Goal: Information Seeking & Learning: Learn about a topic

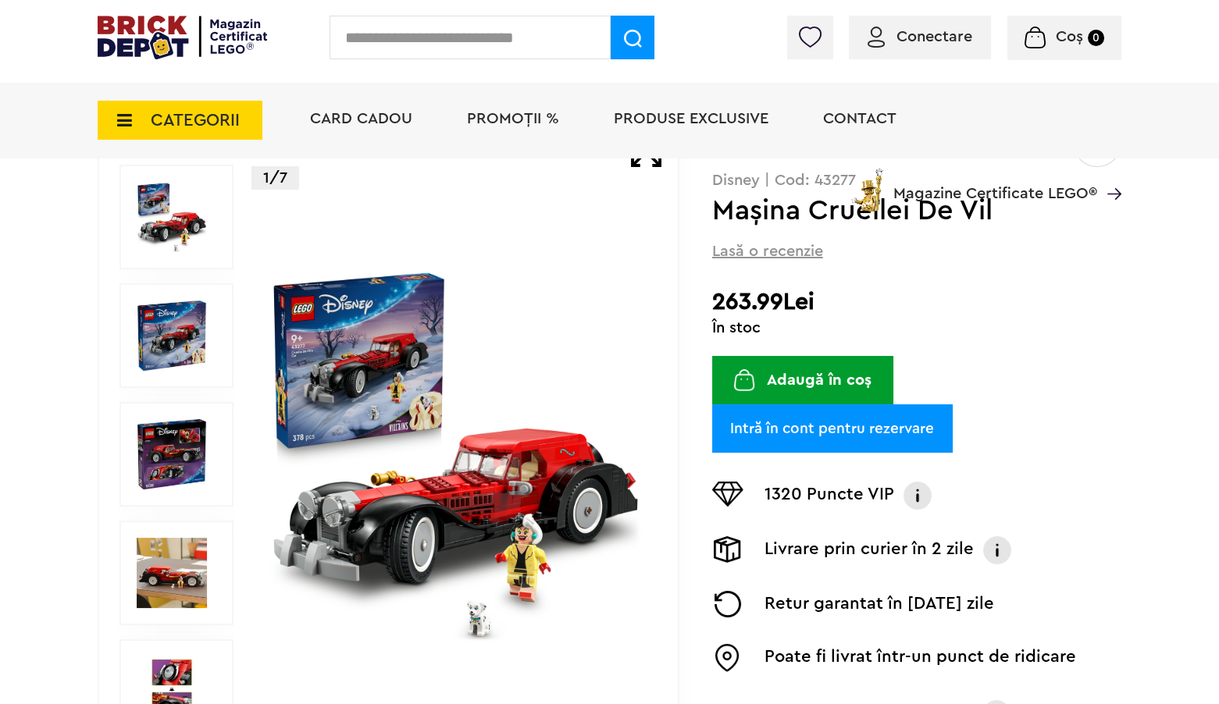
scroll to position [137, 0]
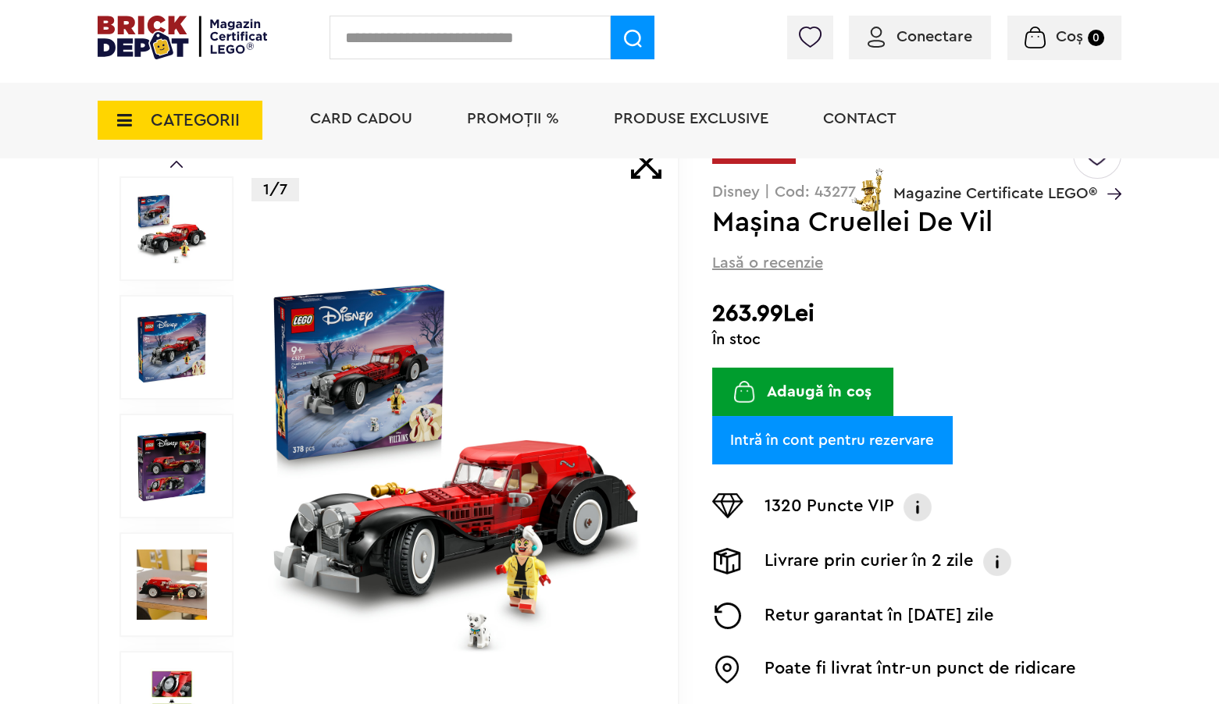
click at [420, 553] on img at bounding box center [456, 467] width 376 height 376
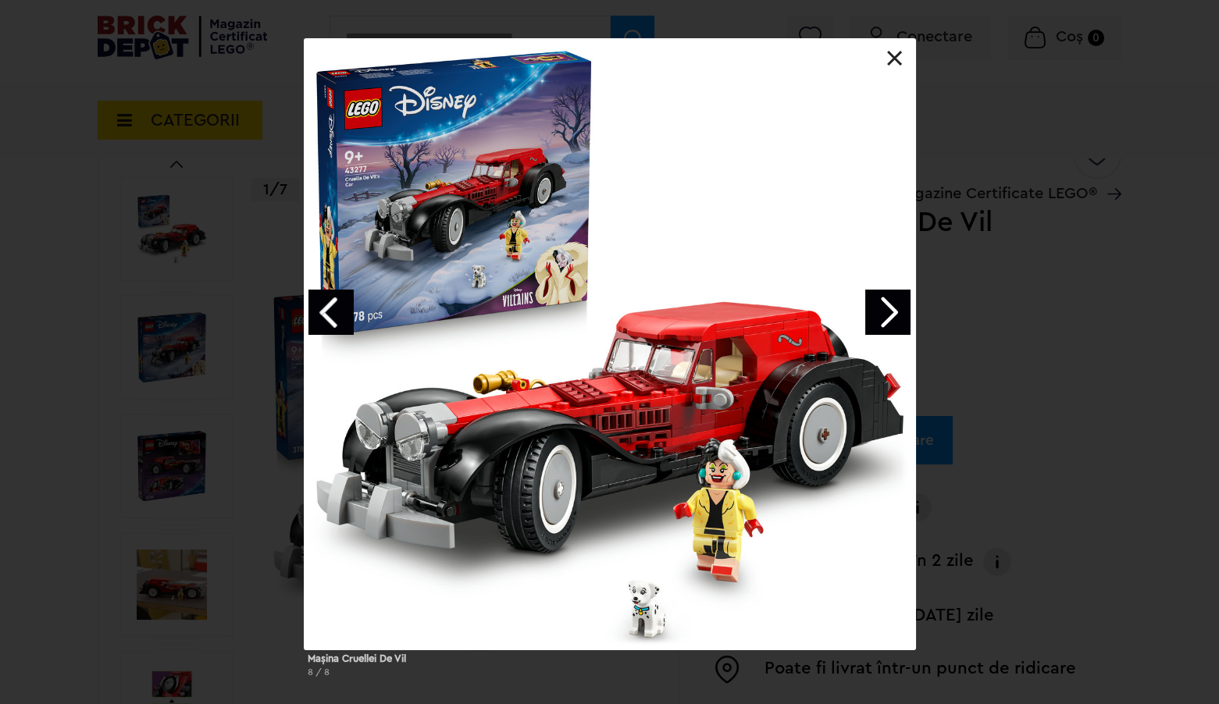
click at [885, 314] on link "Next image" at bounding box center [887, 312] width 45 height 45
click at [891, 307] on link "Next image" at bounding box center [887, 312] width 45 height 45
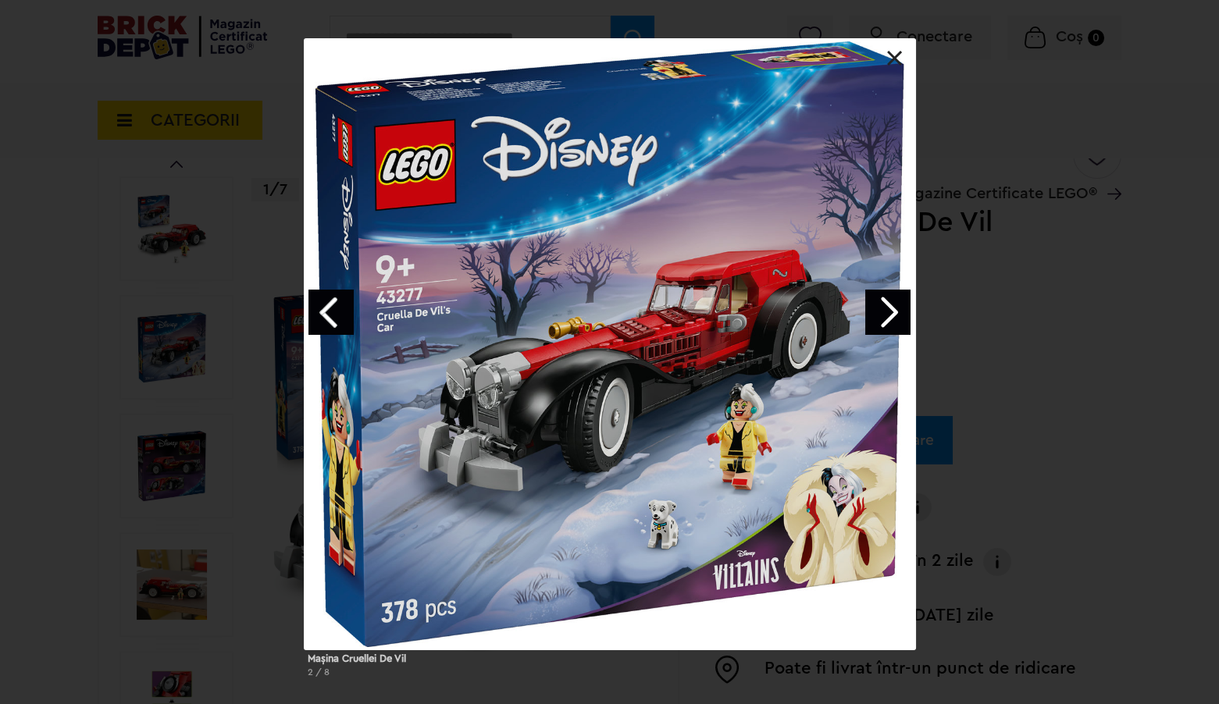
click at [892, 313] on link "Next image" at bounding box center [887, 312] width 45 height 45
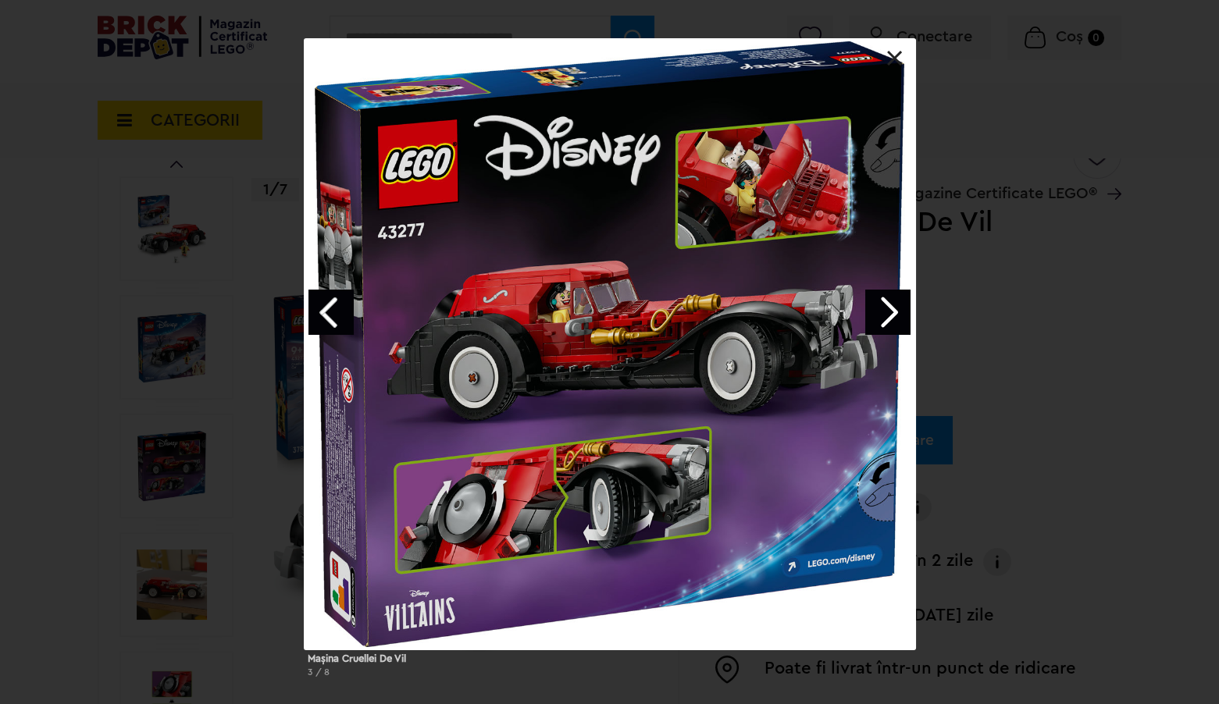
click at [892, 313] on link "Next image" at bounding box center [887, 312] width 45 height 45
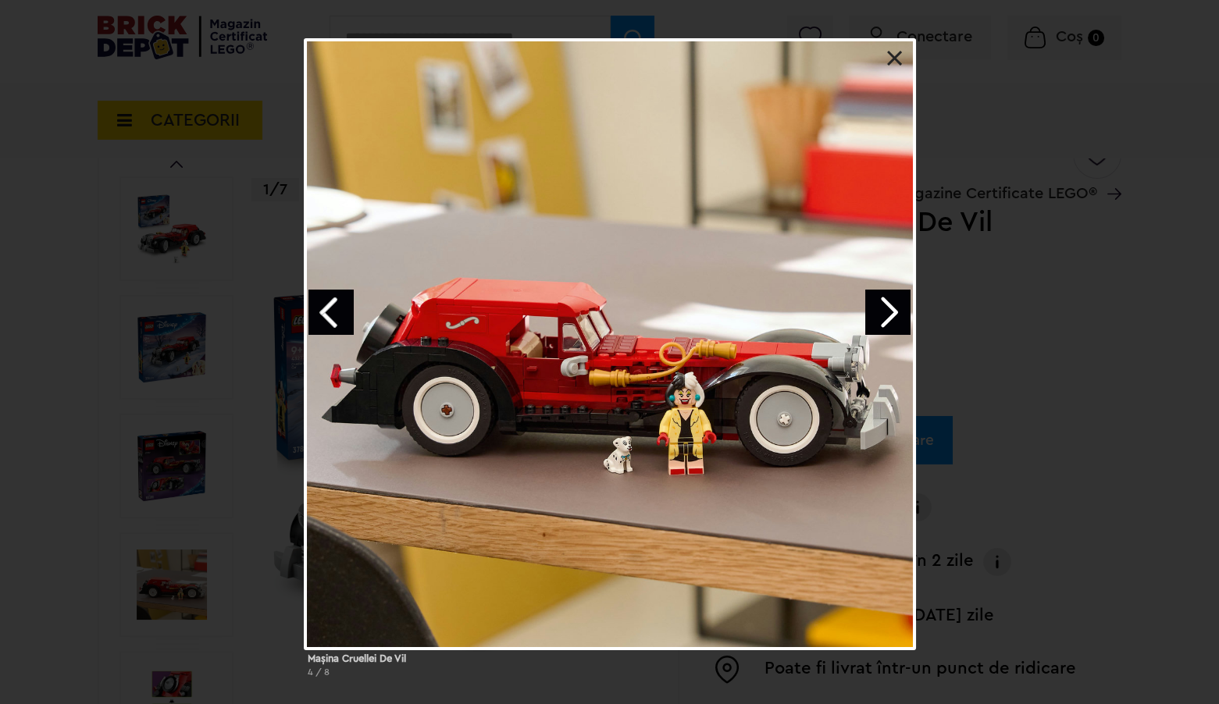
click at [892, 312] on link "Next image" at bounding box center [887, 312] width 45 height 45
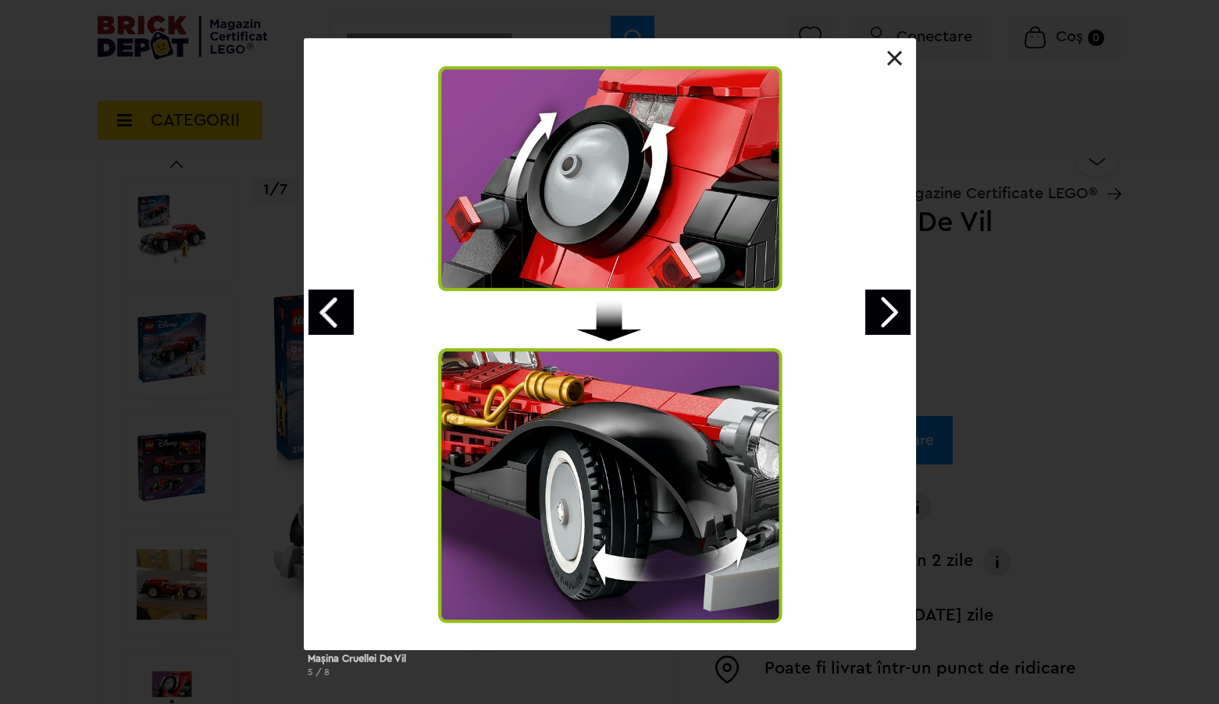
click at [892, 312] on link "Next image" at bounding box center [887, 312] width 45 height 45
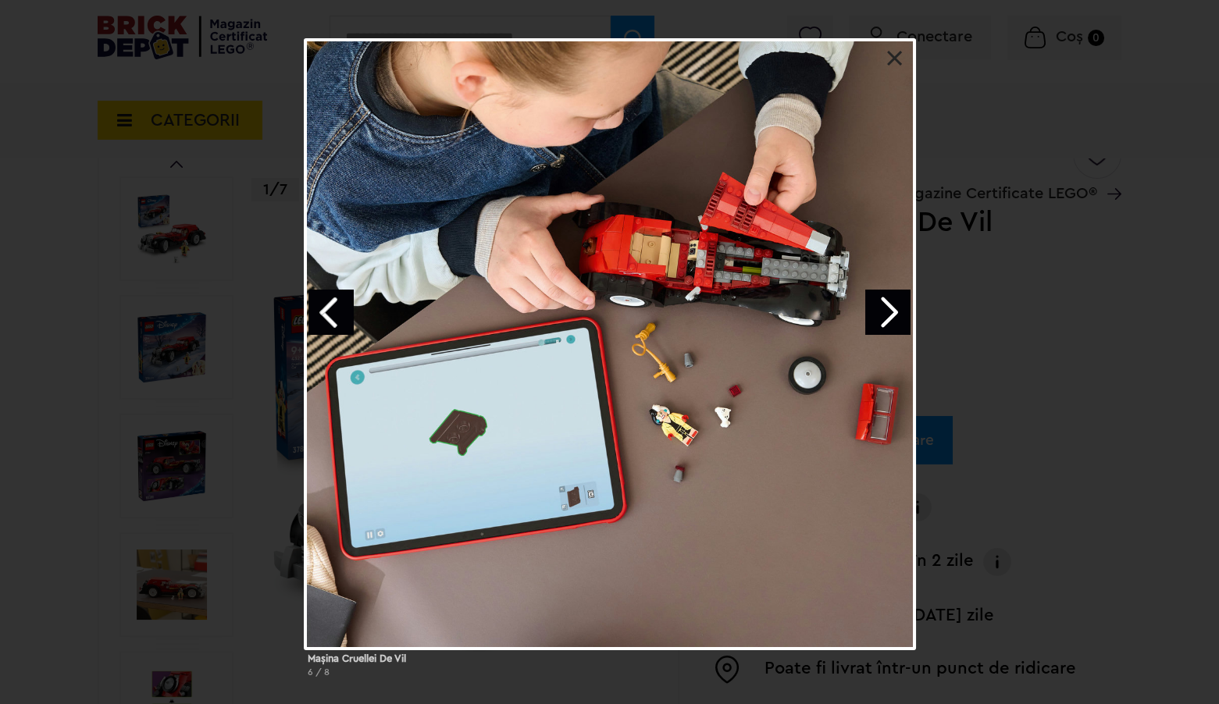
click at [892, 312] on link "Next image" at bounding box center [887, 312] width 45 height 45
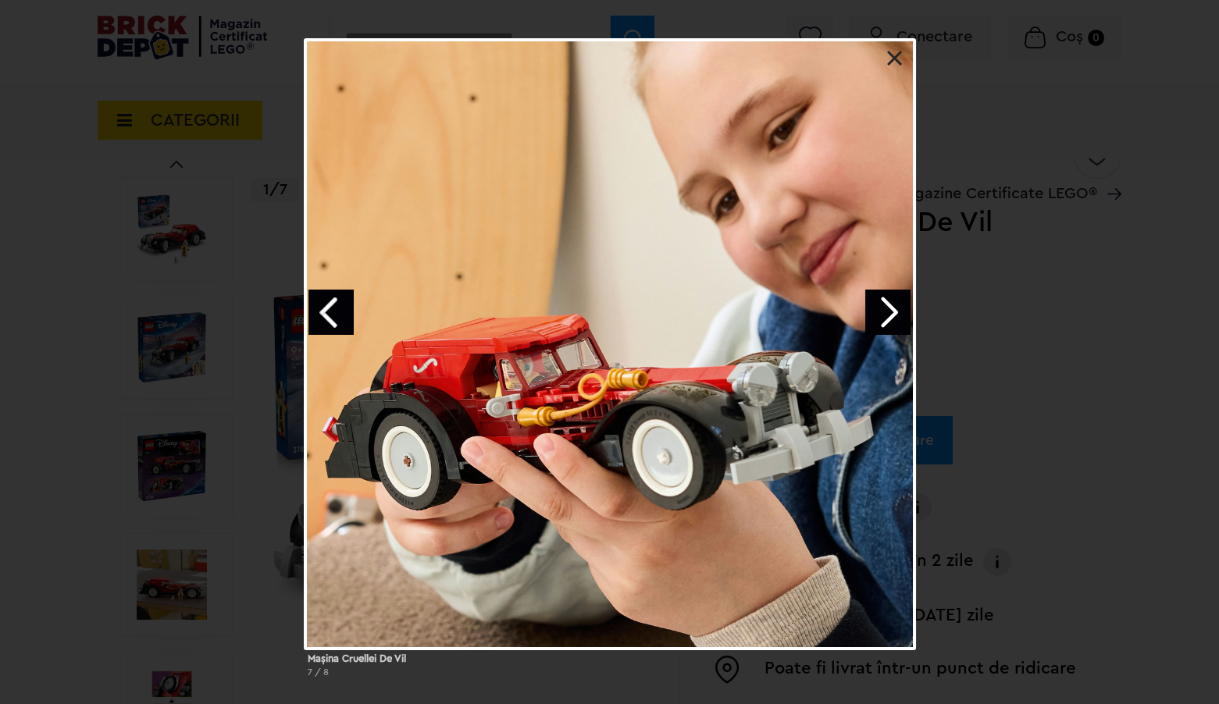
click at [893, 65] on link at bounding box center [895, 59] width 16 height 16
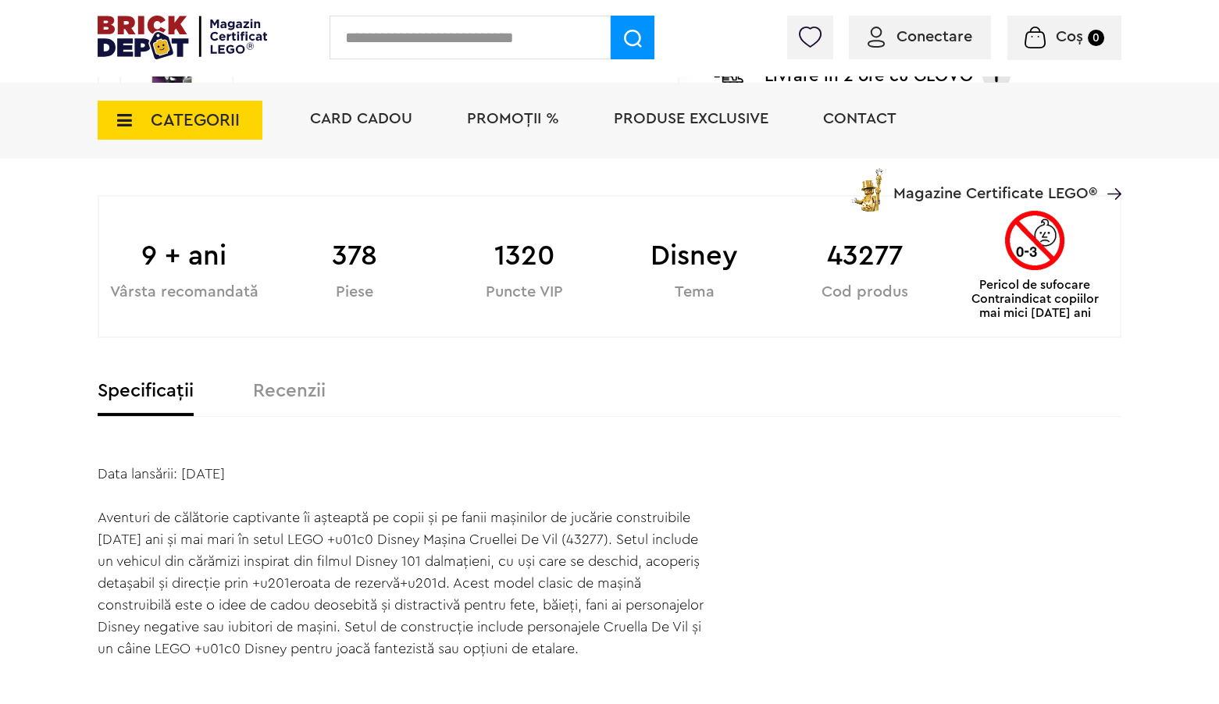
scroll to position [718, 0]
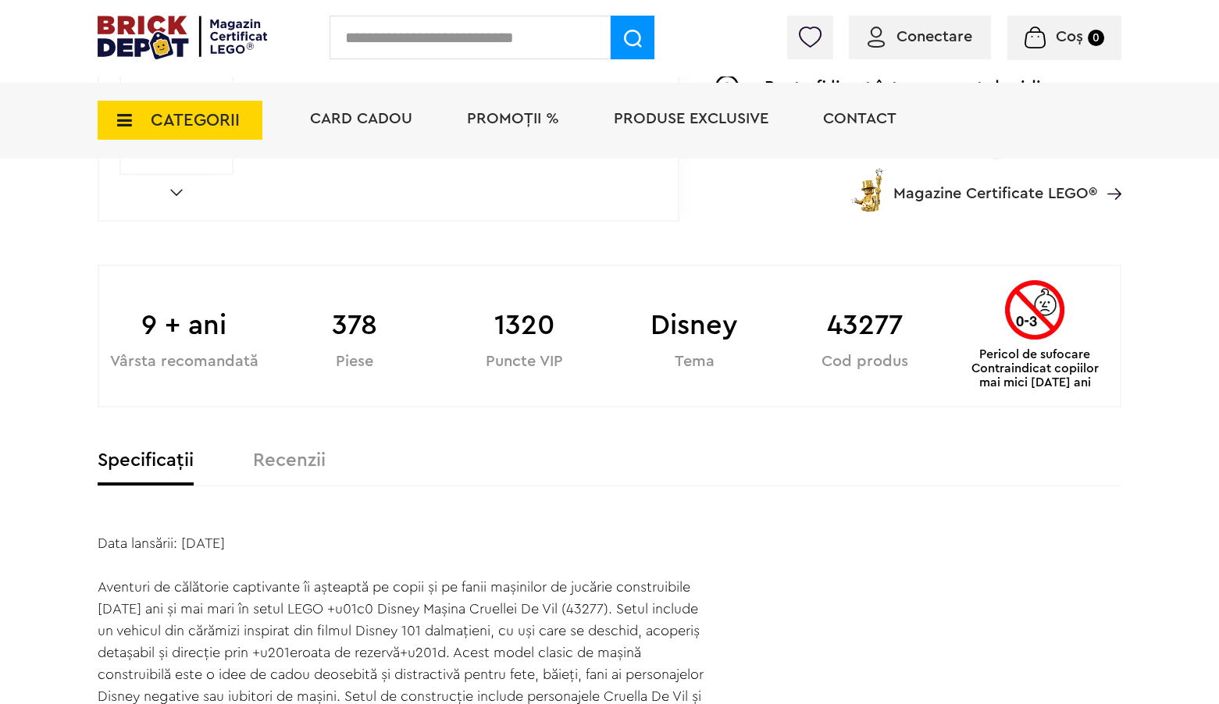
click at [190, 127] on span "CATEGORII" at bounding box center [195, 120] width 89 height 17
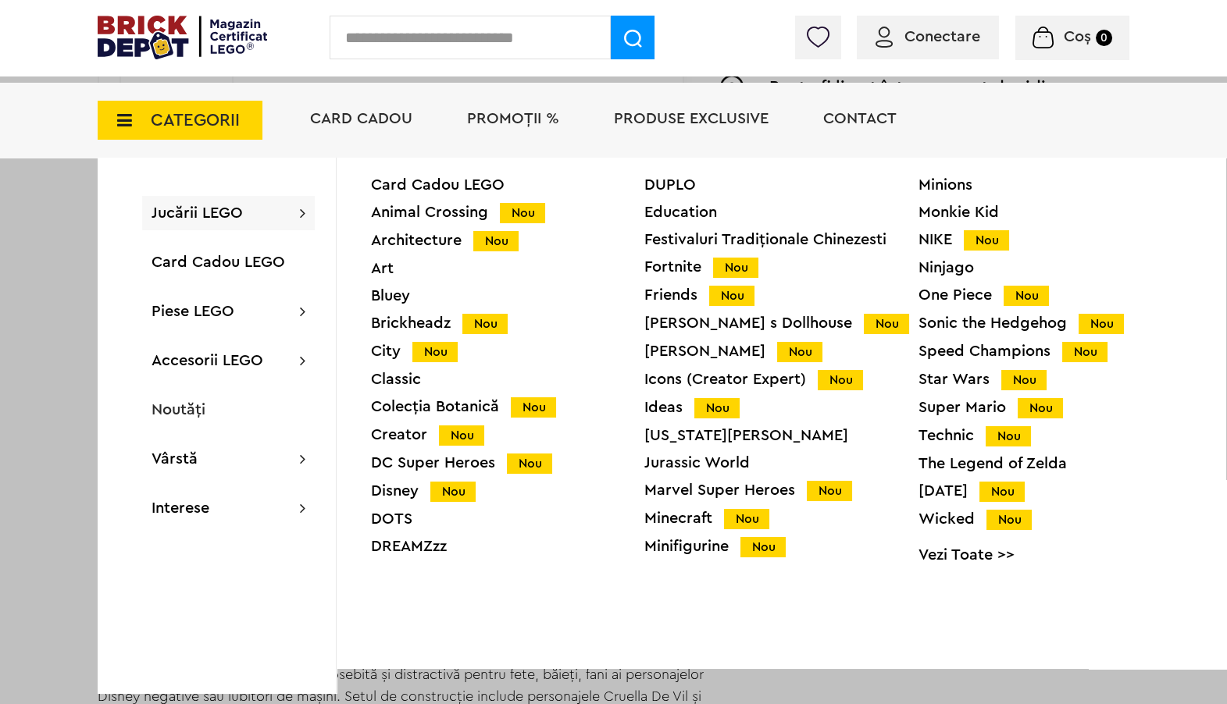
click at [662, 384] on div "Icons (Creator Expert) Nou" at bounding box center [780, 380] width 273 height 16
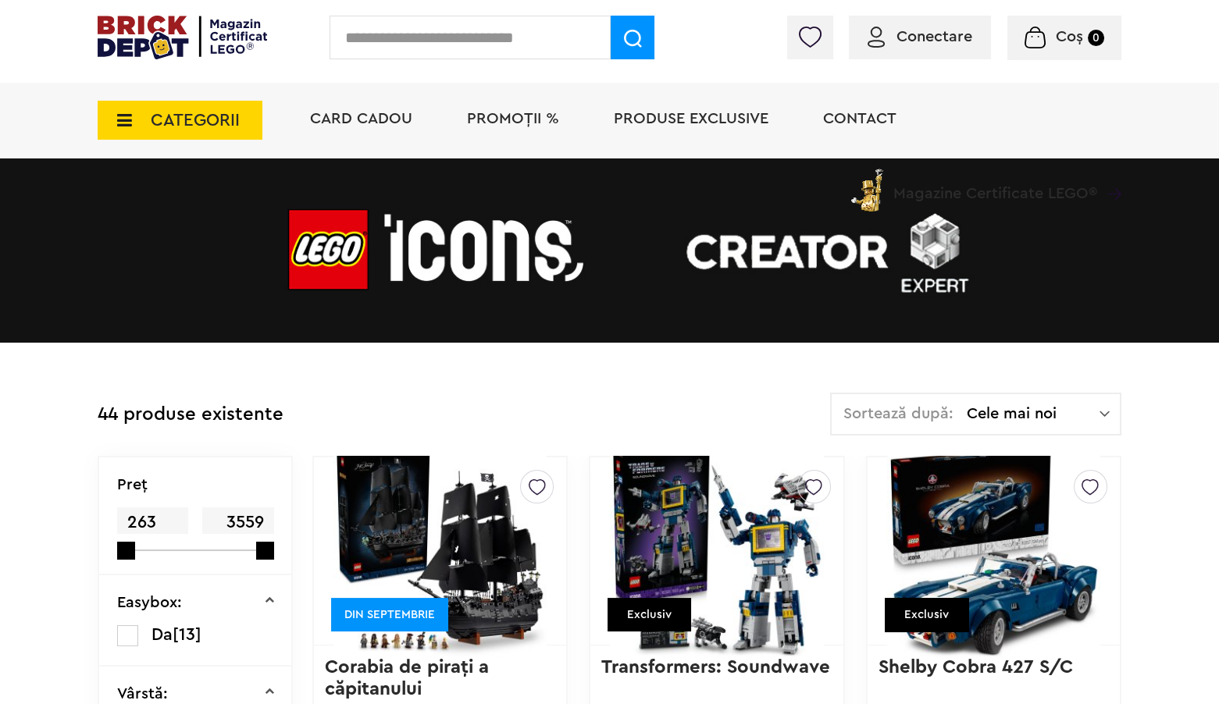
scroll to position [118, 0]
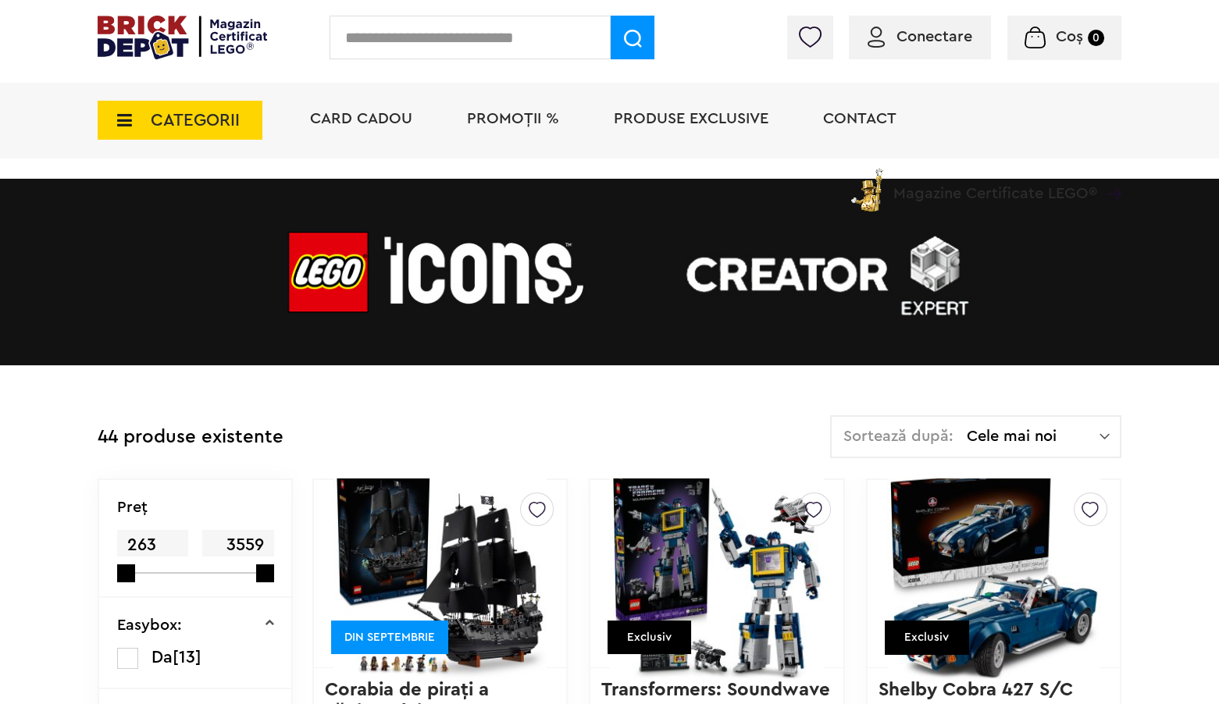
click at [1098, 430] on span "Cele mai noi" at bounding box center [1033, 437] width 133 height 16
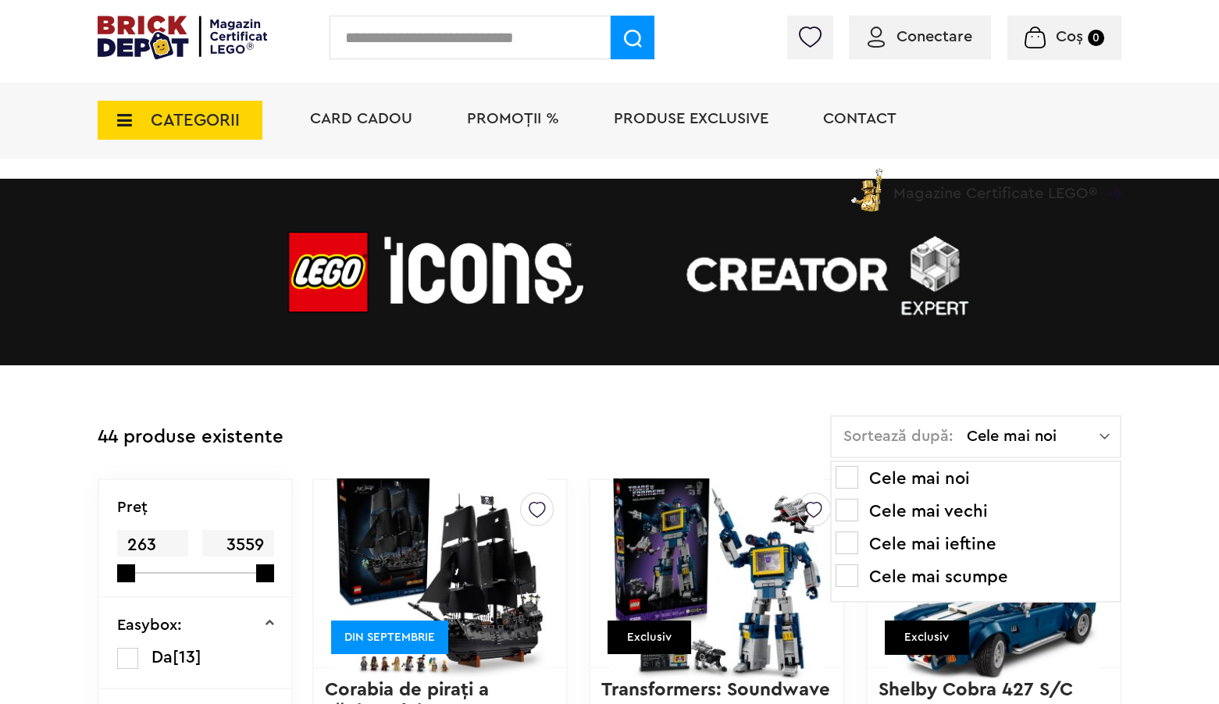
click at [981, 573] on li "Cele mai scumpe" at bounding box center [976, 577] width 280 height 25
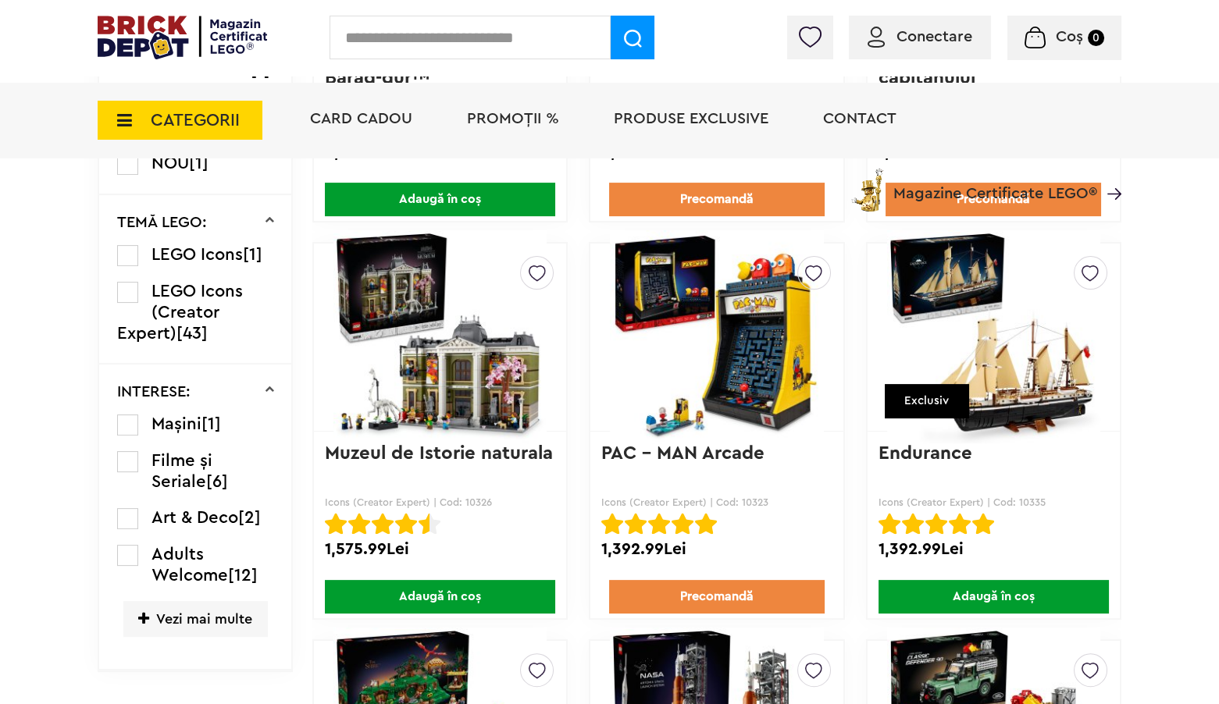
scroll to position [1157, 0]
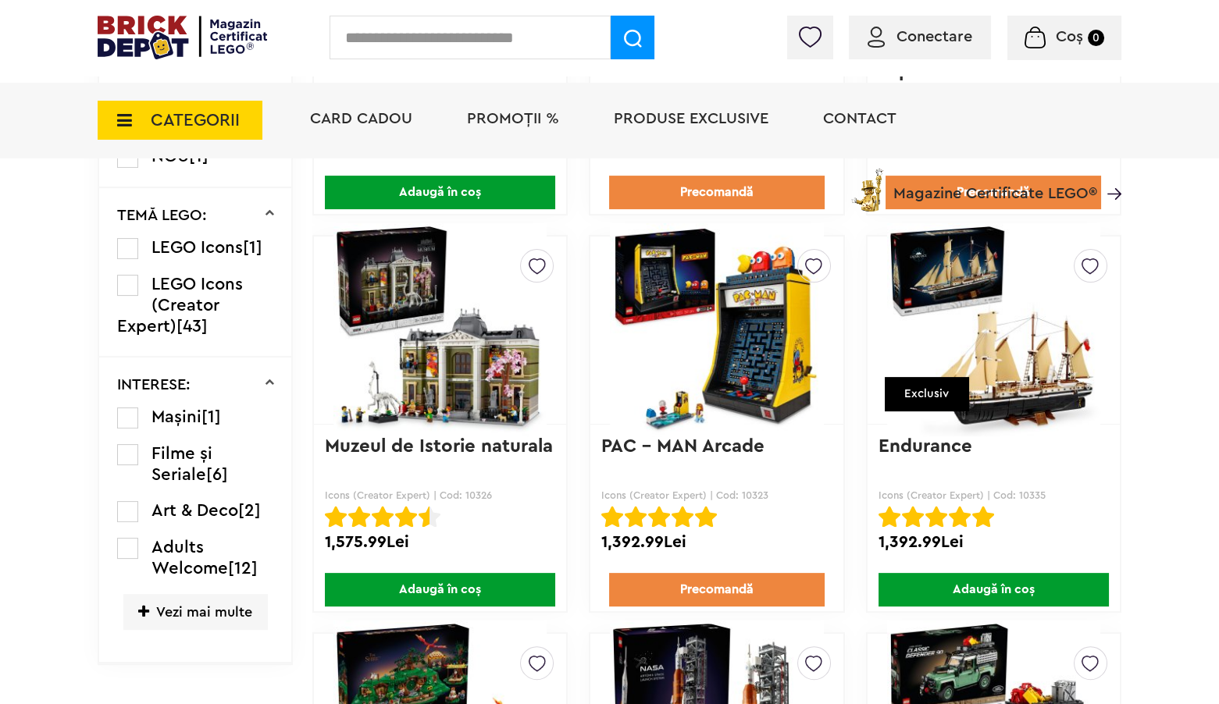
click at [754, 374] on img at bounding box center [716, 330] width 213 height 219
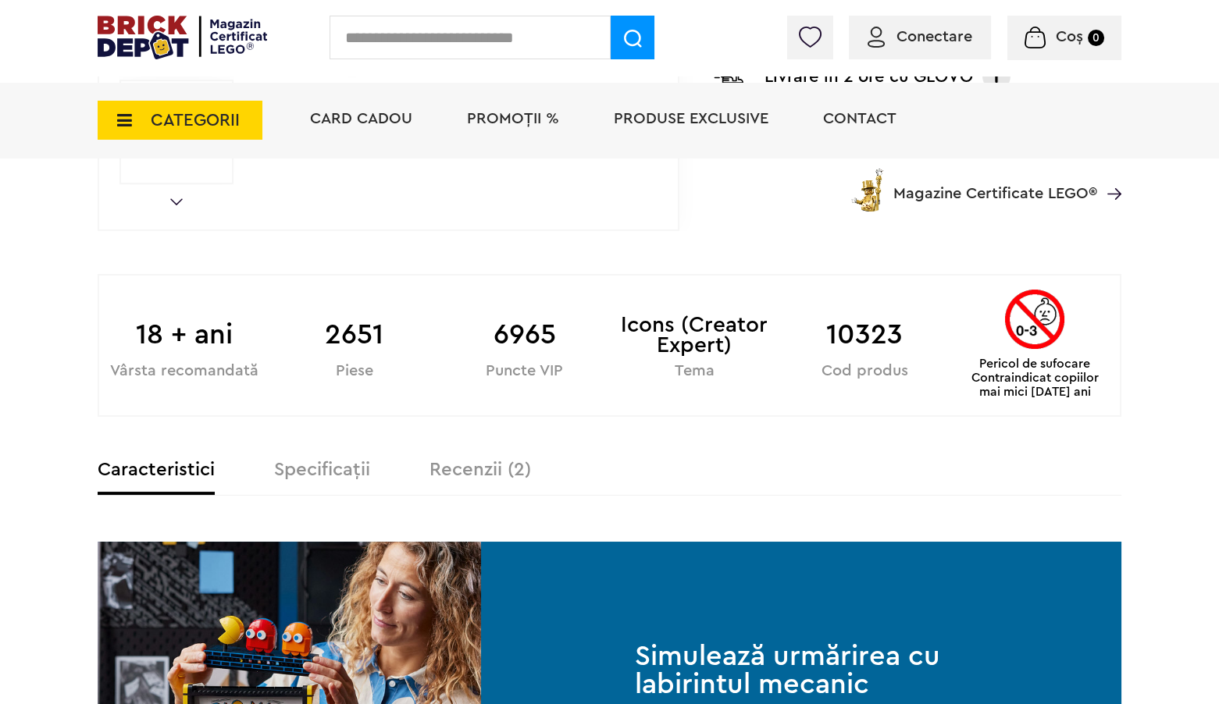
scroll to position [789, 0]
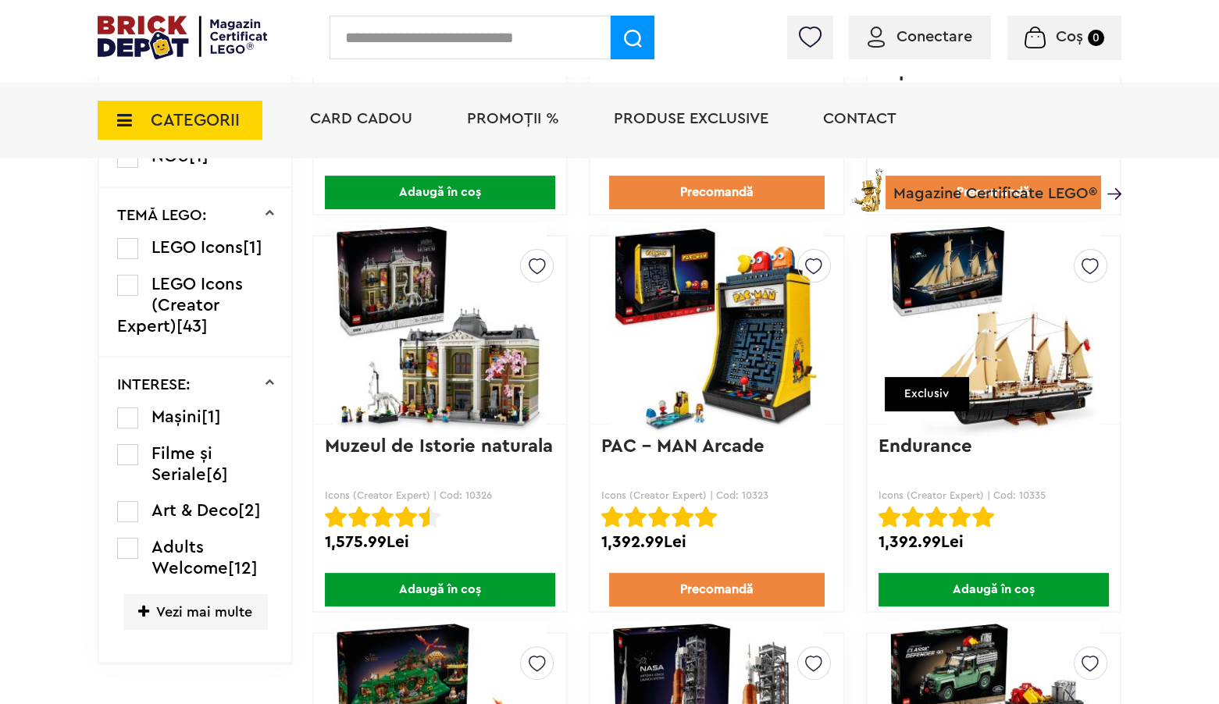
click at [983, 372] on img at bounding box center [993, 330] width 213 height 219
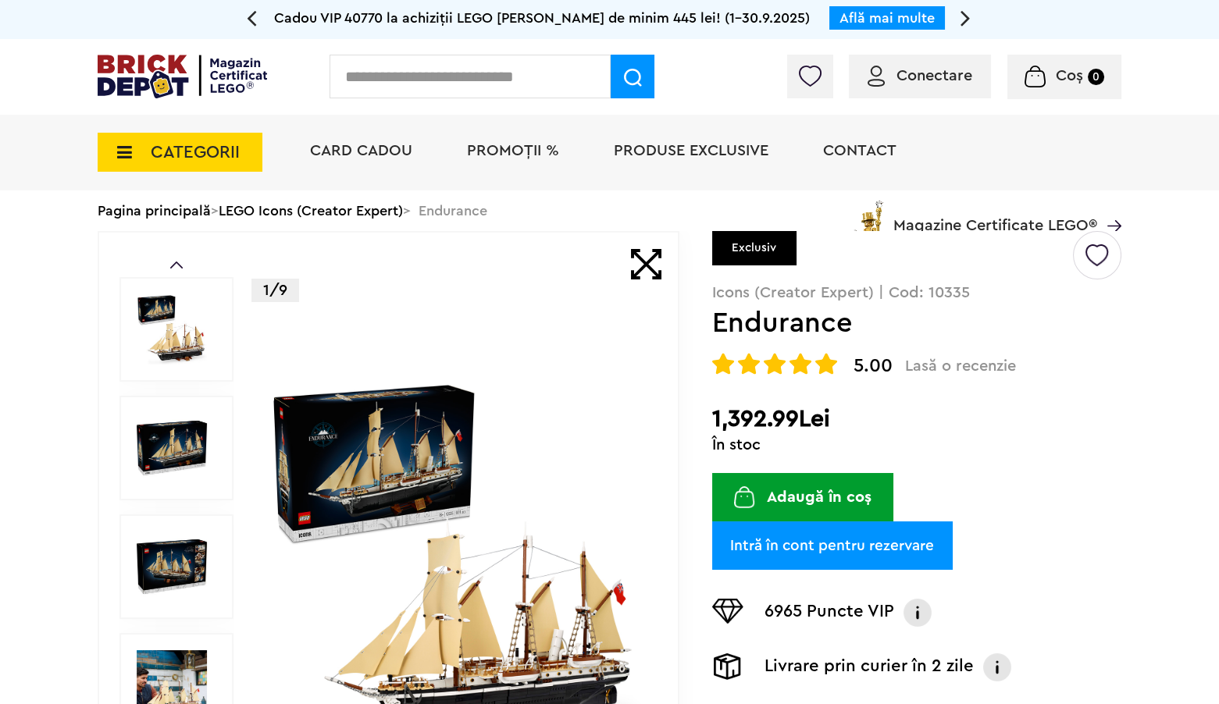
click at [508, 665] on img at bounding box center [456, 568] width 376 height 376
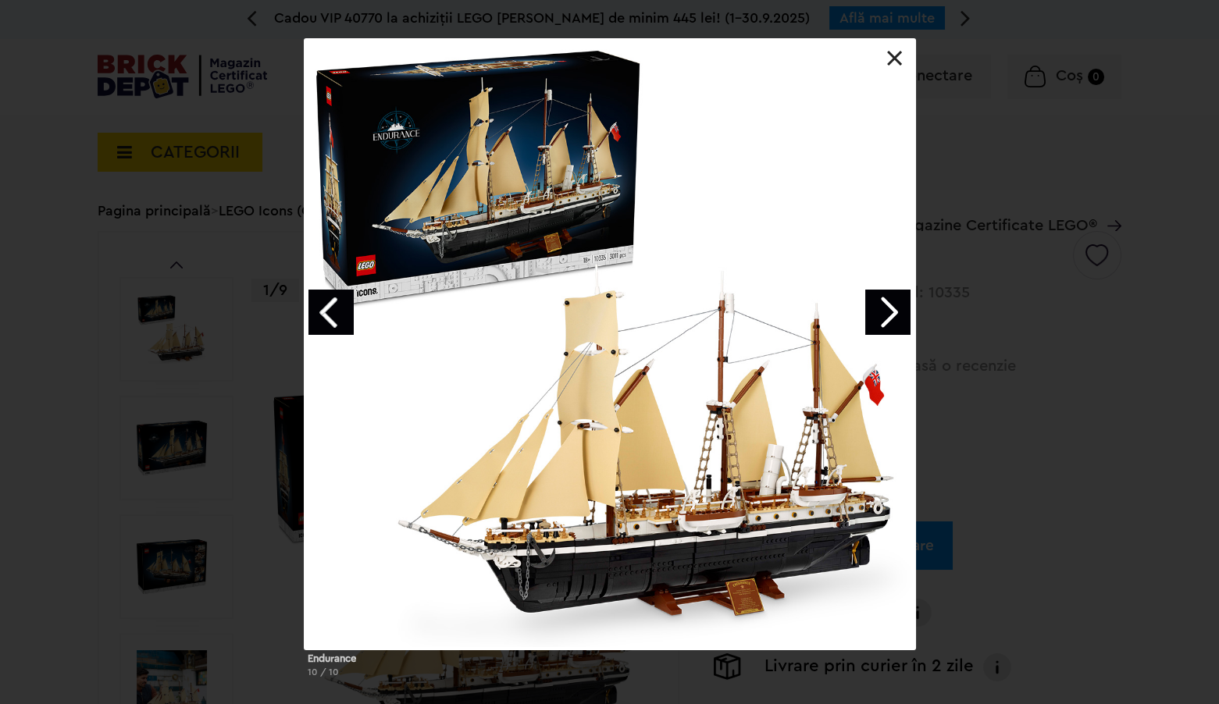
click at [888, 320] on link "Next image" at bounding box center [887, 312] width 45 height 45
click at [890, 316] on link "Next image" at bounding box center [887, 312] width 45 height 45
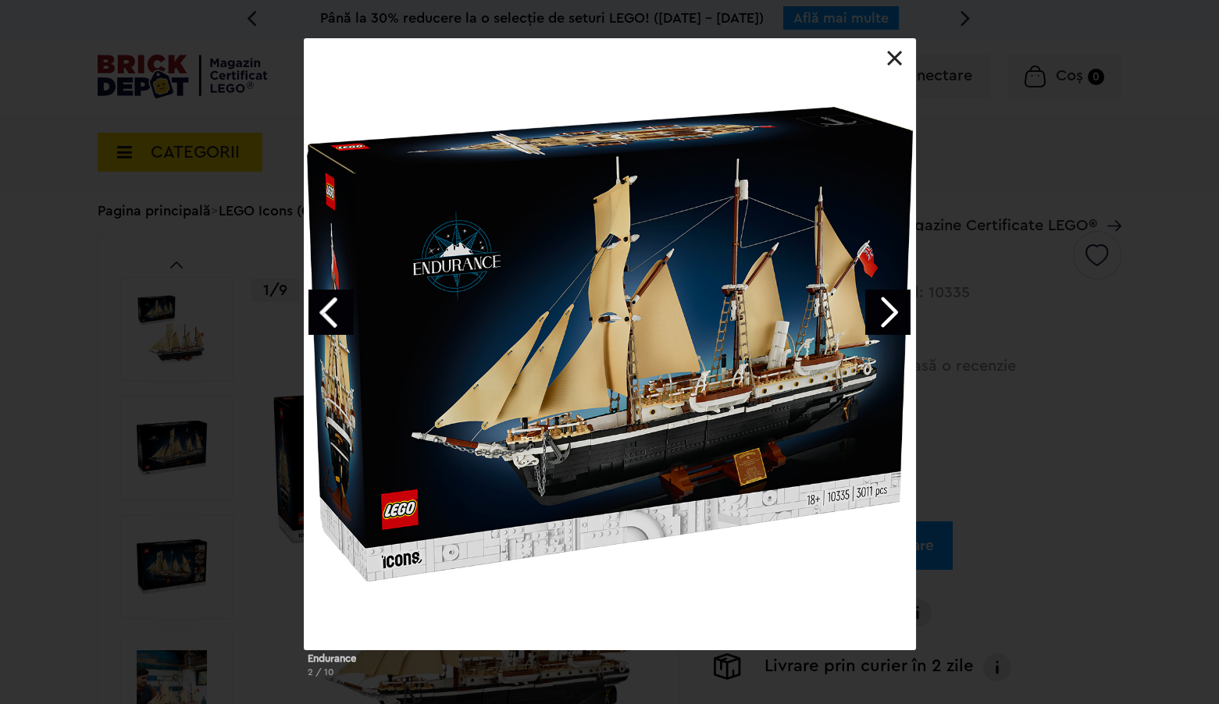
click at [887, 308] on link "Next image" at bounding box center [887, 312] width 45 height 45
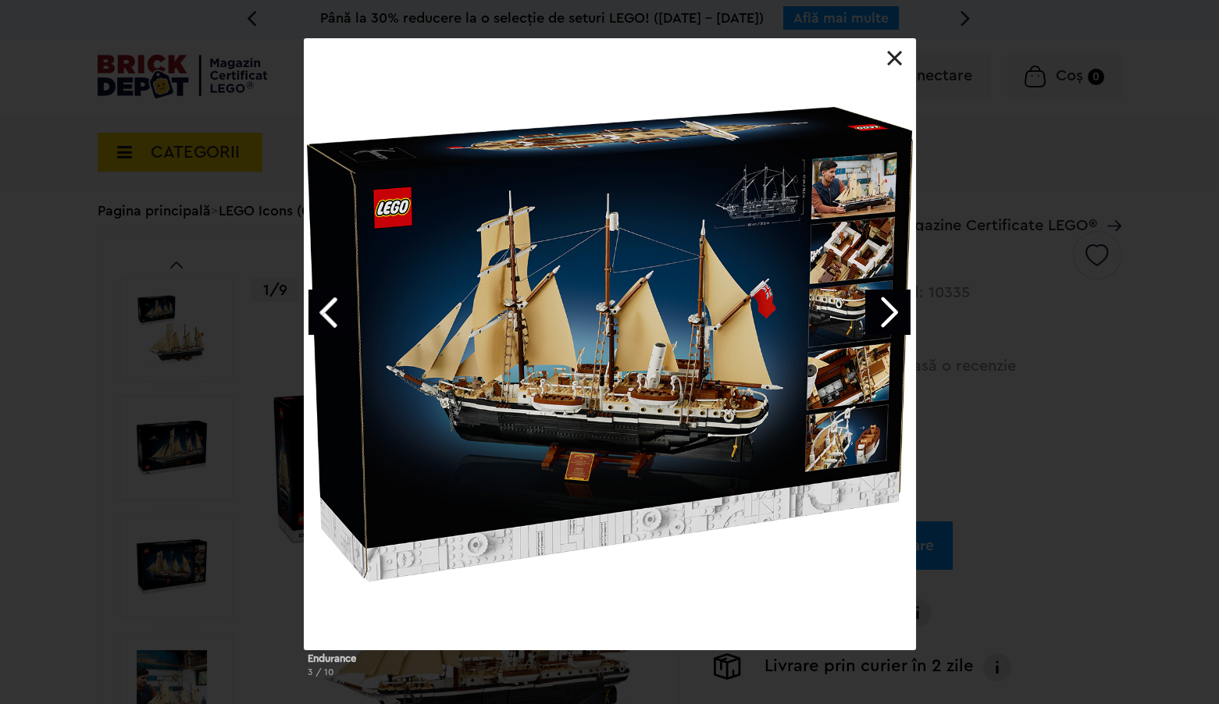
click at [891, 318] on link "Next image" at bounding box center [887, 312] width 45 height 45
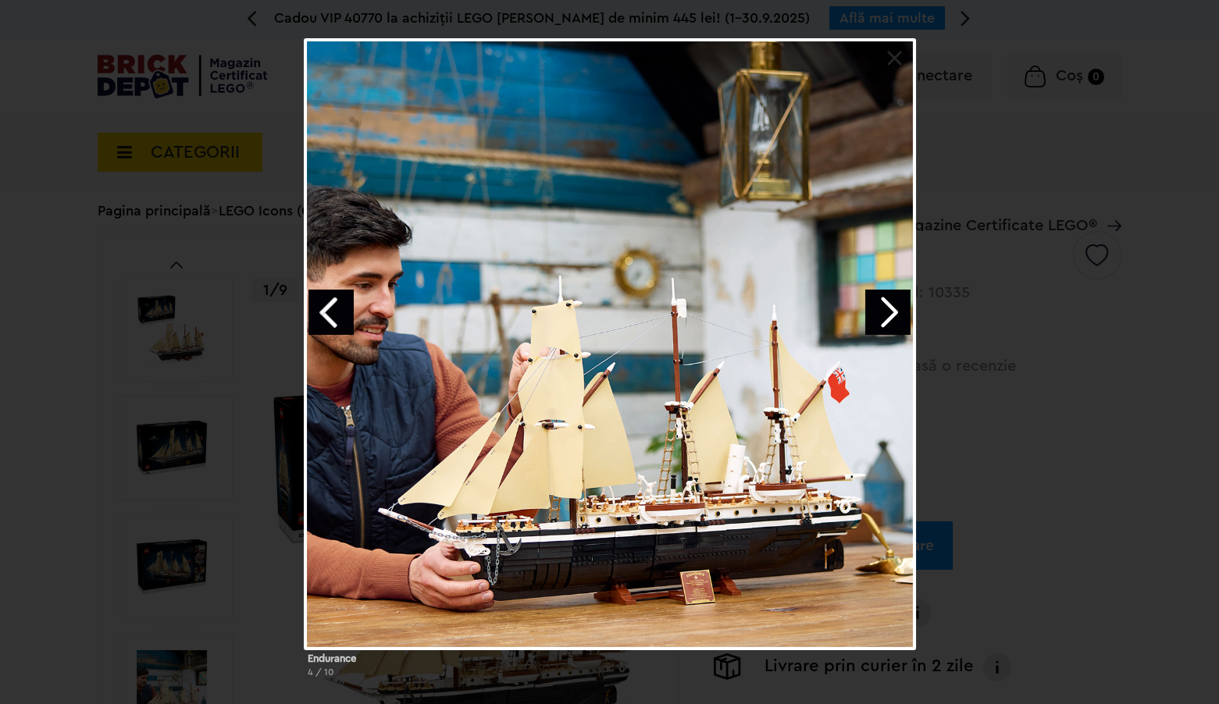
click at [892, 319] on link "Next image" at bounding box center [887, 312] width 45 height 45
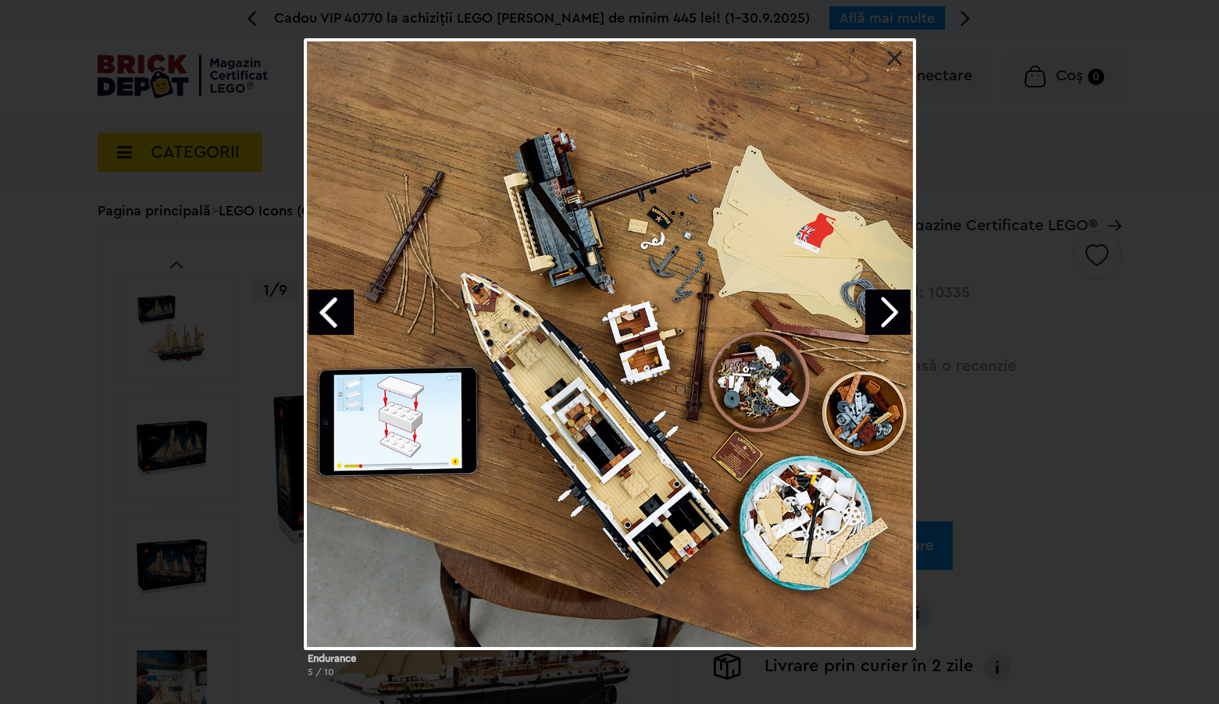
click at [892, 319] on link "Next image" at bounding box center [887, 312] width 45 height 45
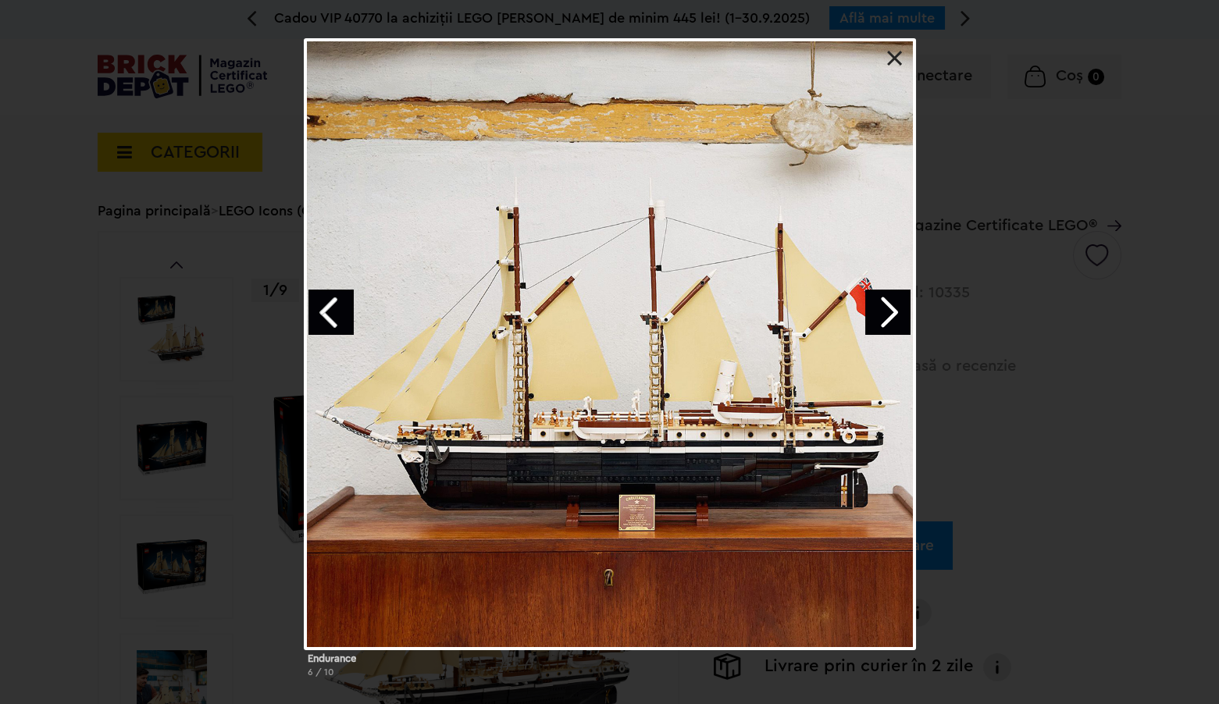
click at [892, 319] on link "Next image" at bounding box center [887, 312] width 45 height 45
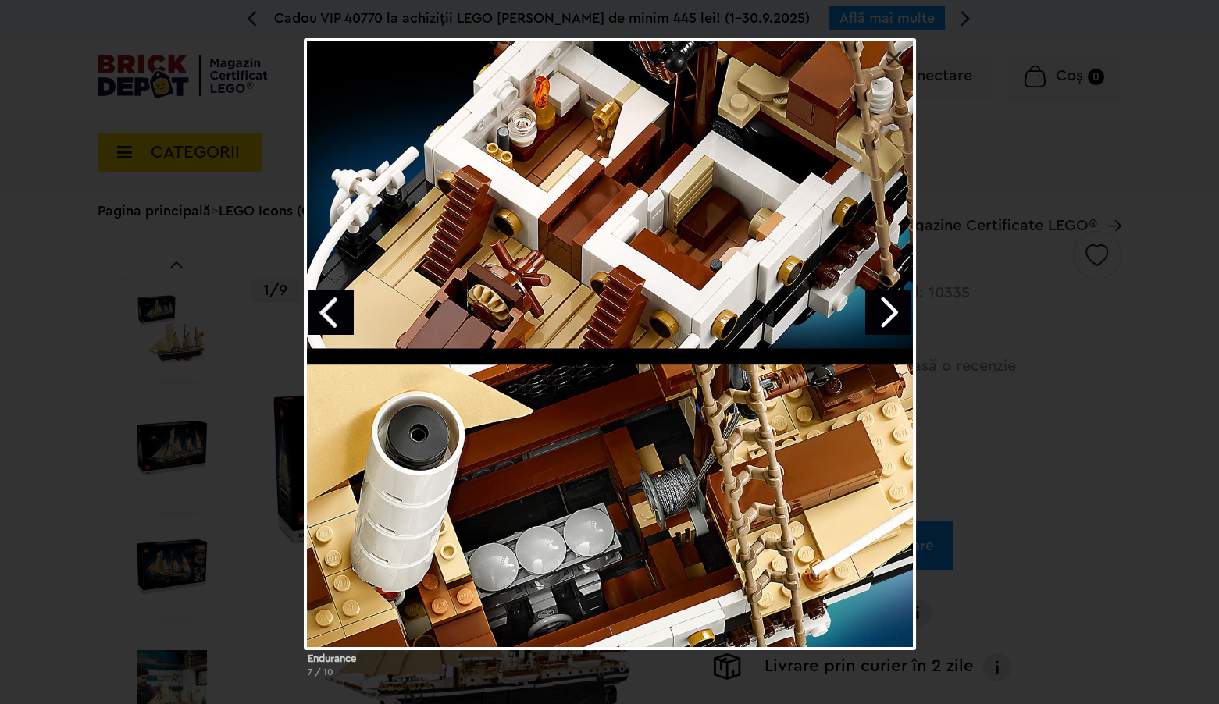
click at [892, 319] on link "Next image" at bounding box center [887, 312] width 45 height 45
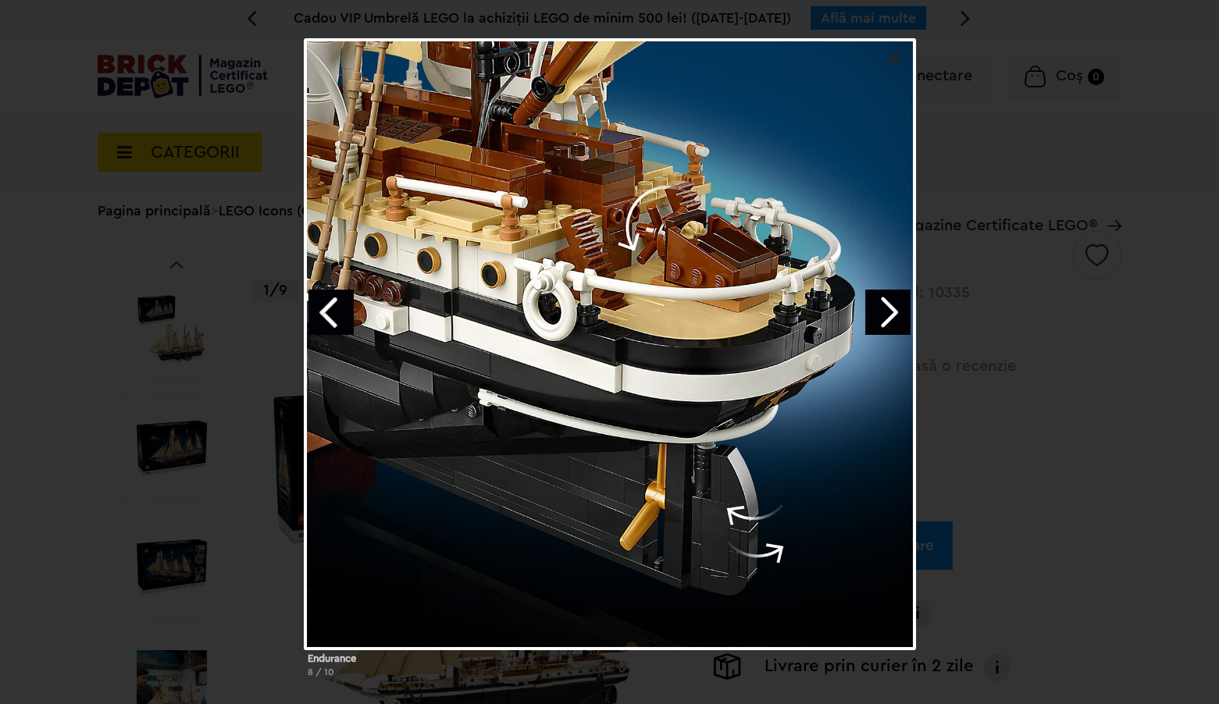
click at [892, 319] on link "Next image" at bounding box center [887, 312] width 45 height 45
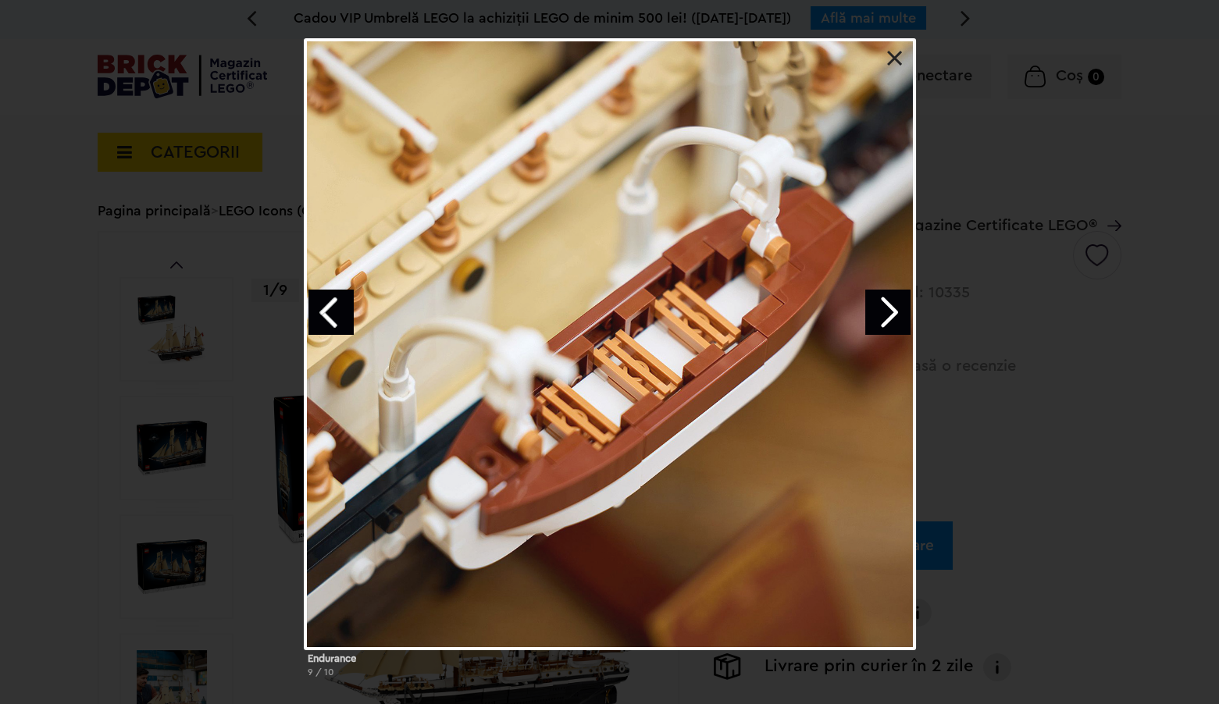
click at [892, 319] on link "Next image" at bounding box center [887, 312] width 45 height 45
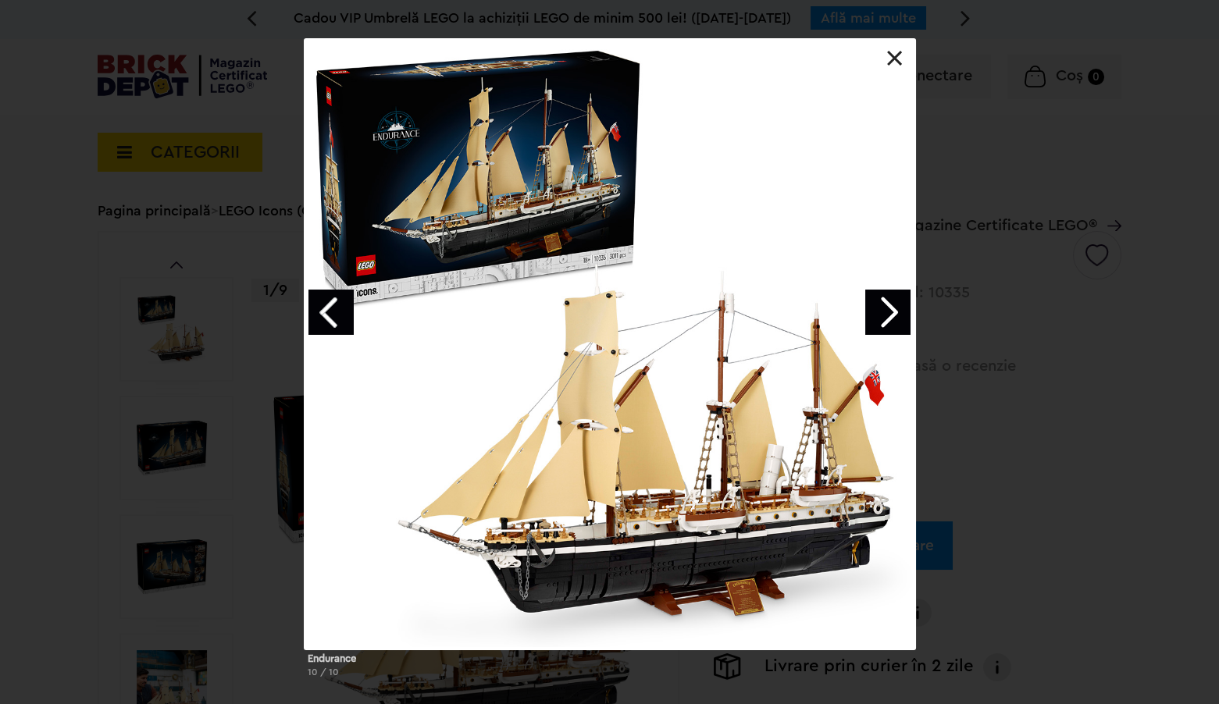
click at [892, 319] on link "Next image" at bounding box center [887, 312] width 45 height 45
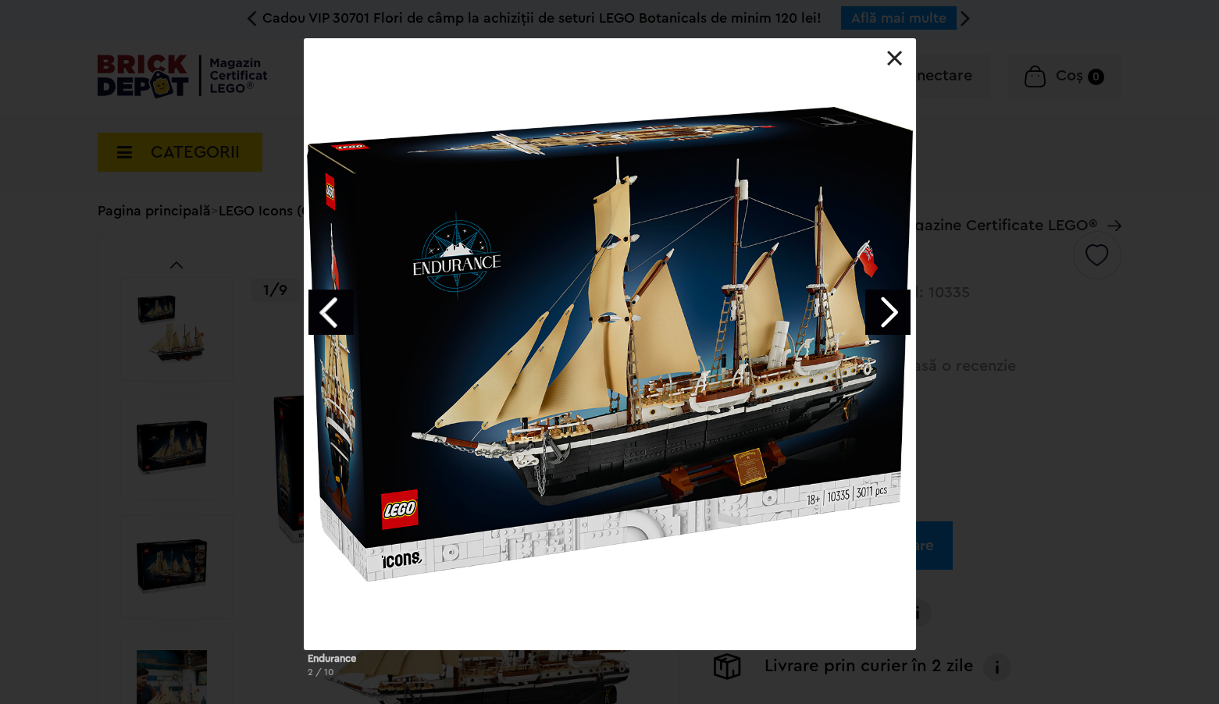
click at [892, 319] on link "Next image" at bounding box center [887, 312] width 45 height 45
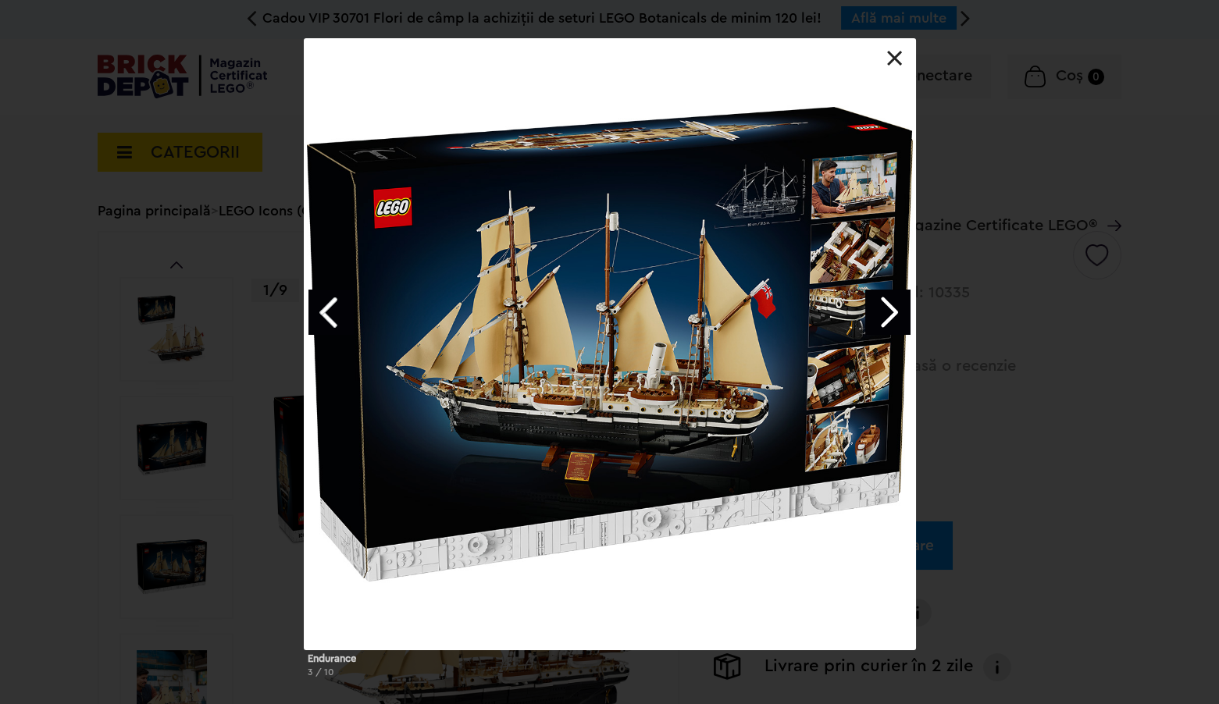
click at [892, 319] on link "Next image" at bounding box center [887, 312] width 45 height 45
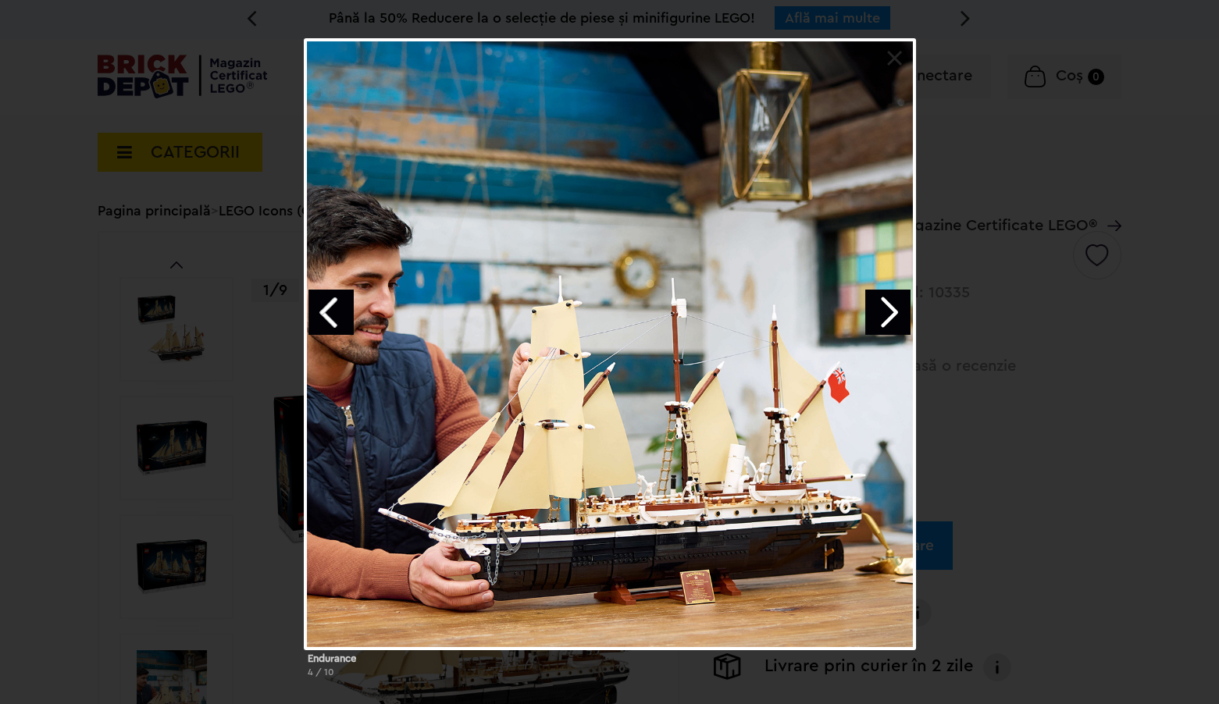
click at [0, 159] on div "Endurance 4 / 10" at bounding box center [609, 364] width 1219 height 651
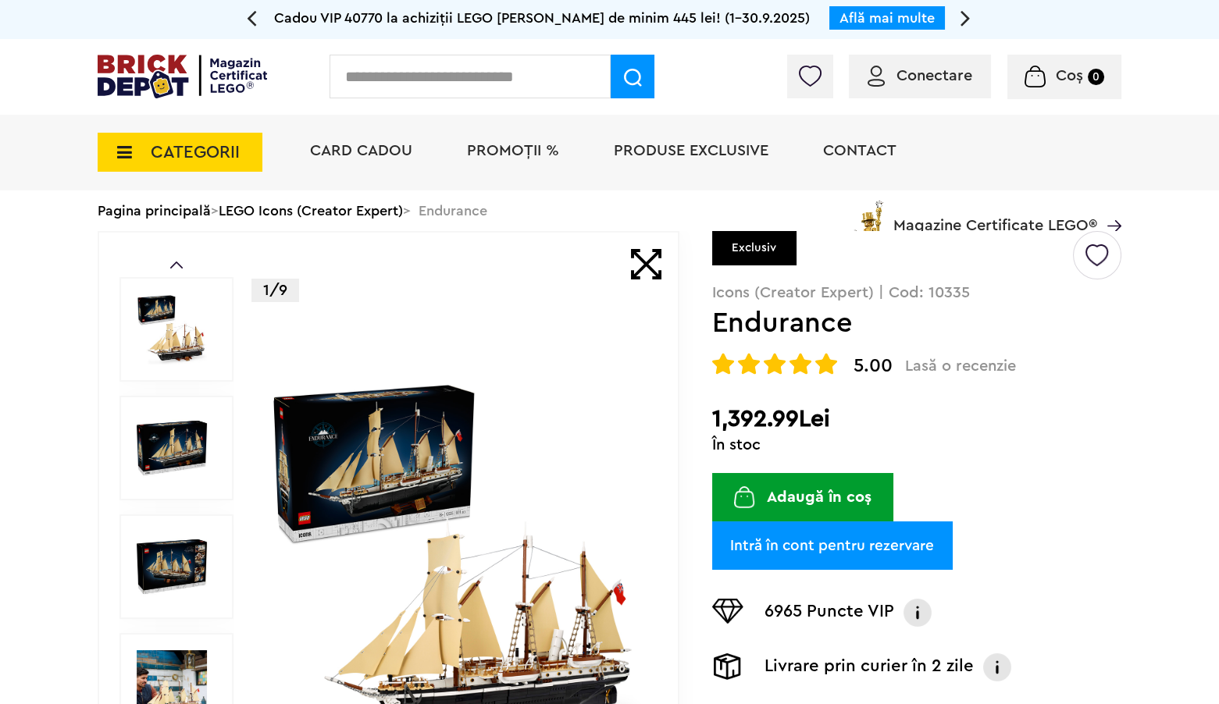
click at [511, 600] on img at bounding box center [456, 568] width 376 height 376
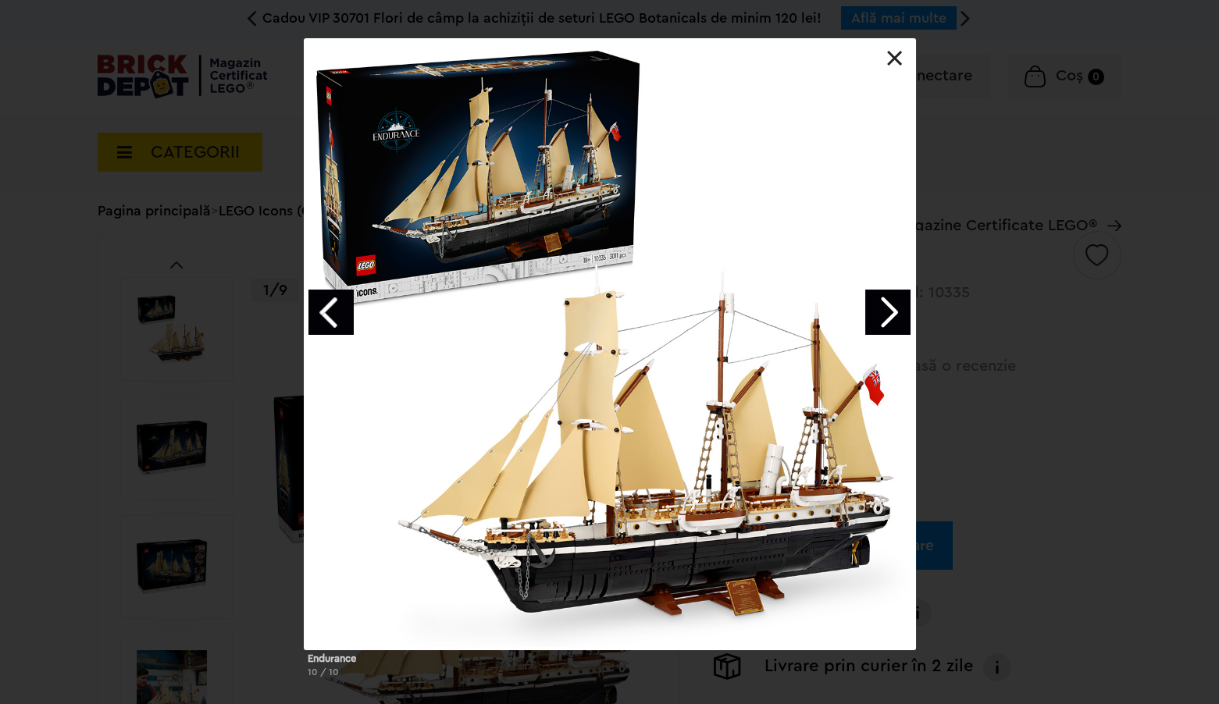
click at [895, 57] on link at bounding box center [895, 59] width 16 height 16
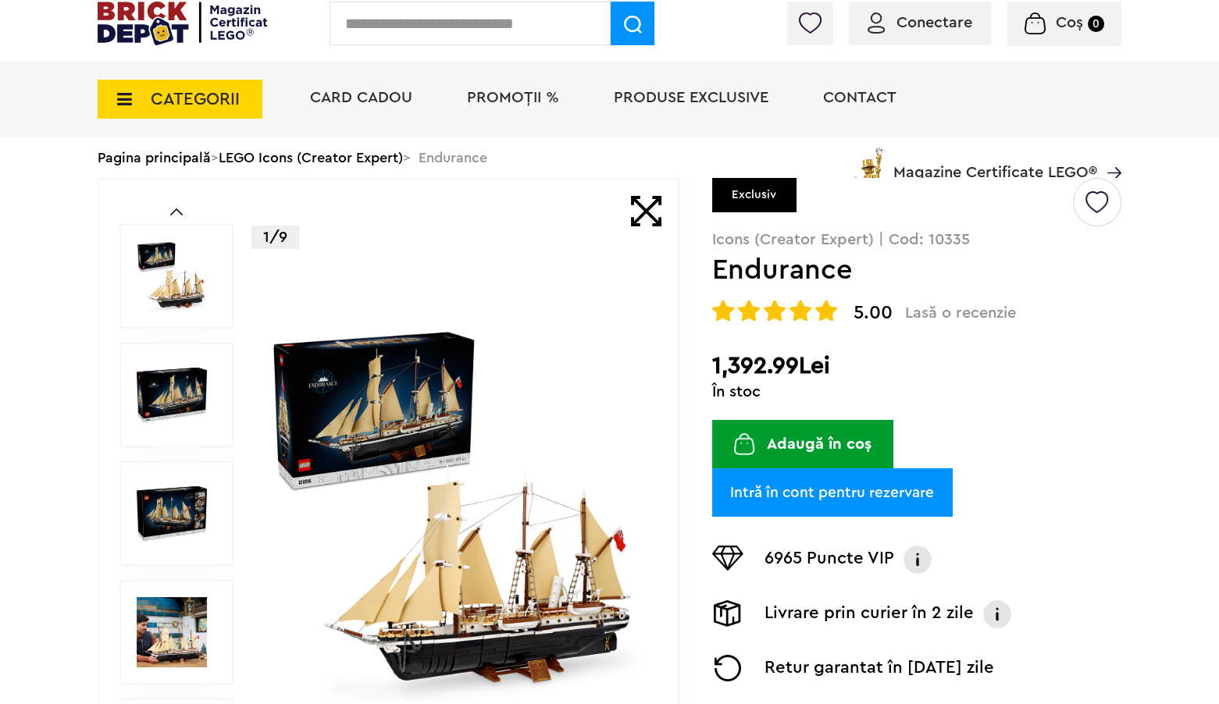
scroll to position [32, 0]
